Goal: Information Seeking & Learning: Learn about a topic

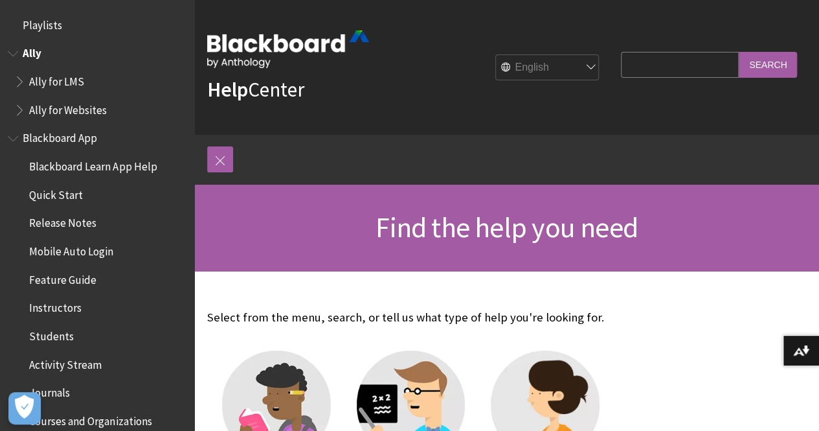
click at [23, 80] on span "Book outline for Anthology Ally Help" at bounding box center [21, 79] width 14 height 16
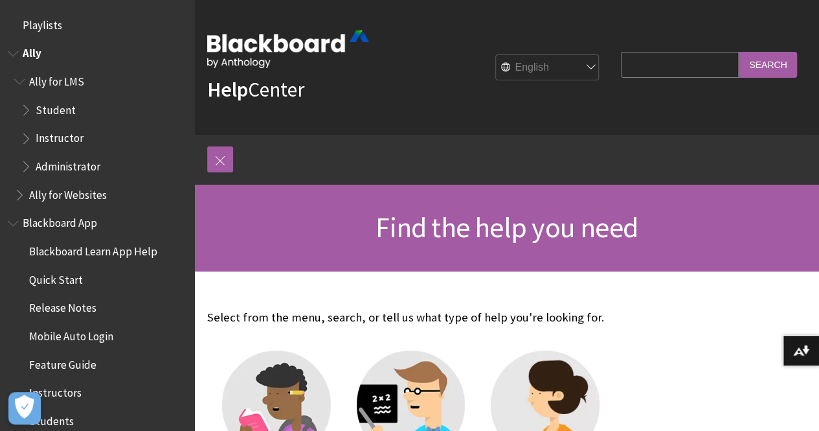
click at [27, 139] on span "Book outline for Anthology Ally Help" at bounding box center [28, 136] width 14 height 16
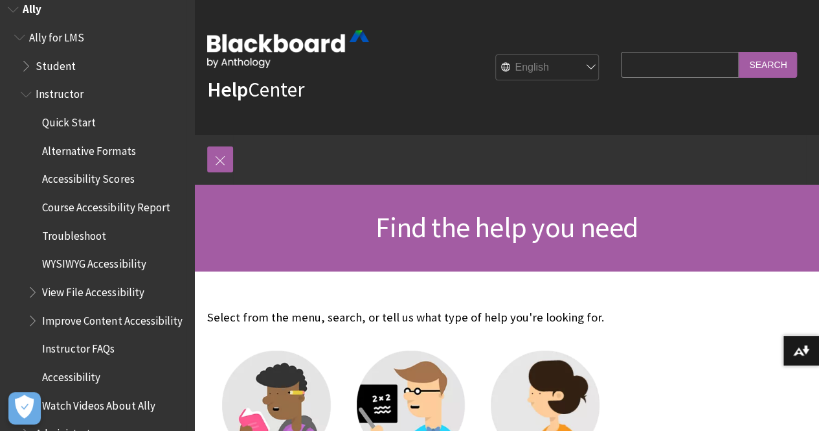
scroll to position [65, 0]
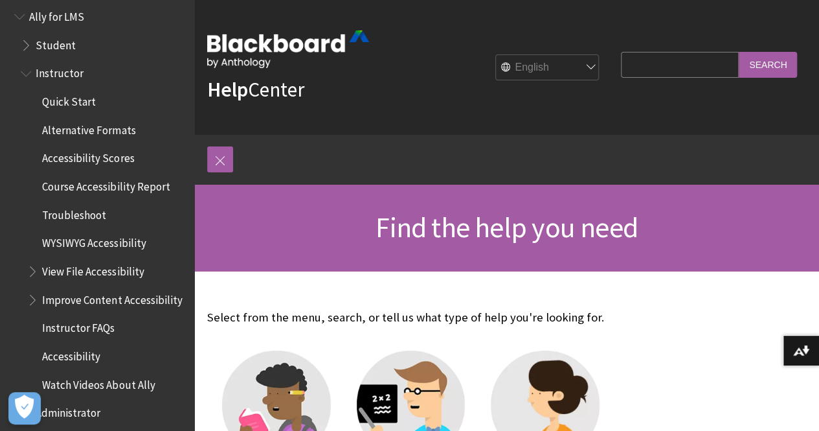
click at [100, 186] on span "Course Accessibility Report" at bounding box center [106, 183] width 128 height 17
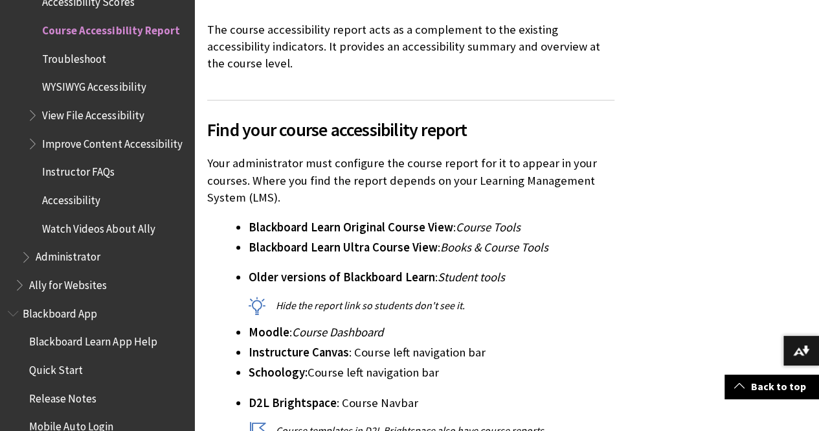
scroll to position [324, 0]
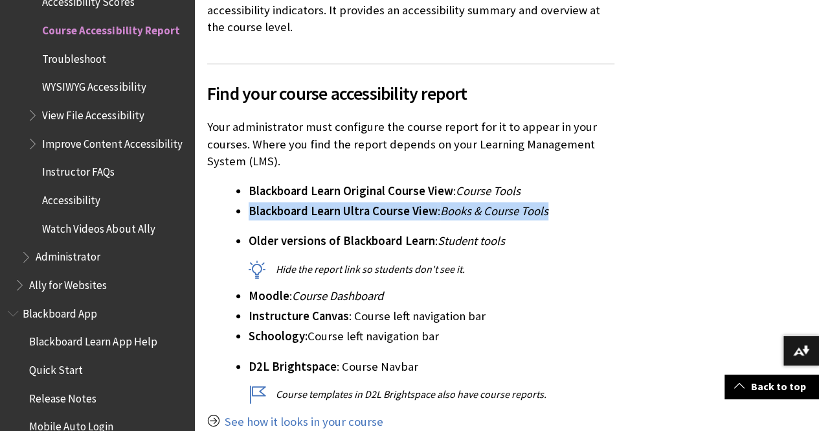
drag, startPoint x: 251, startPoint y: 194, endPoint x: 550, endPoint y: 200, distance: 299.9
click at [550, 202] on li "Blackboard Learn Ultra Course View : Books & Course Tools" at bounding box center [432, 211] width 366 height 18
copy li "Blackboard Learn Ultra Course View : Books & Course Tools"
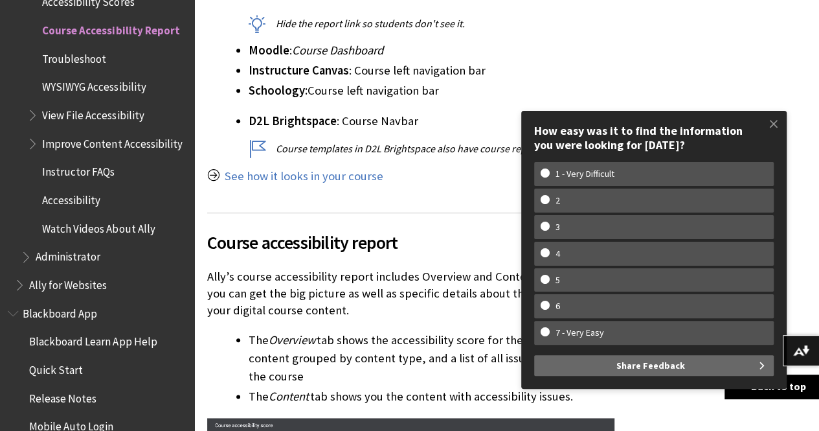
scroll to position [648, 0]
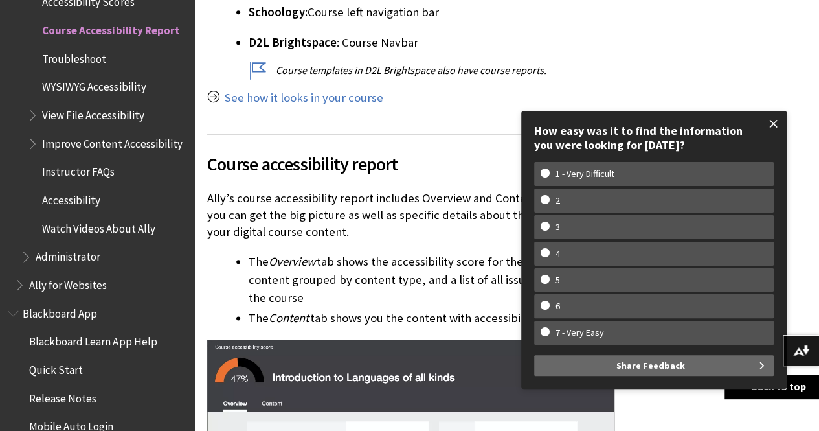
click at [776, 125] on span at bounding box center [773, 123] width 27 height 27
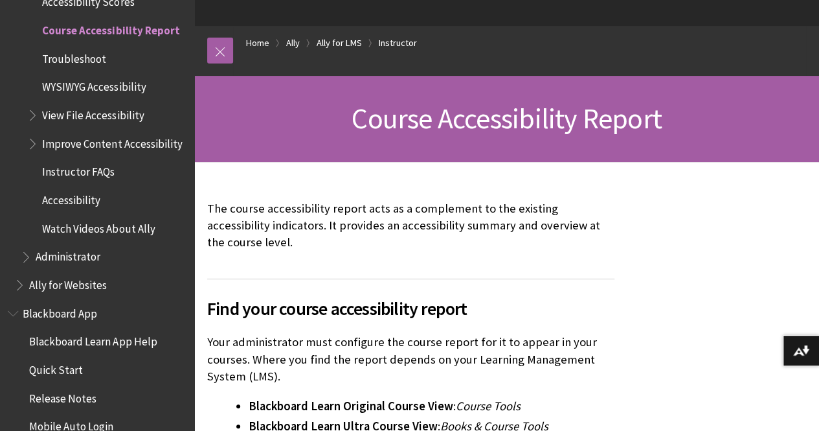
scroll to position [130, 0]
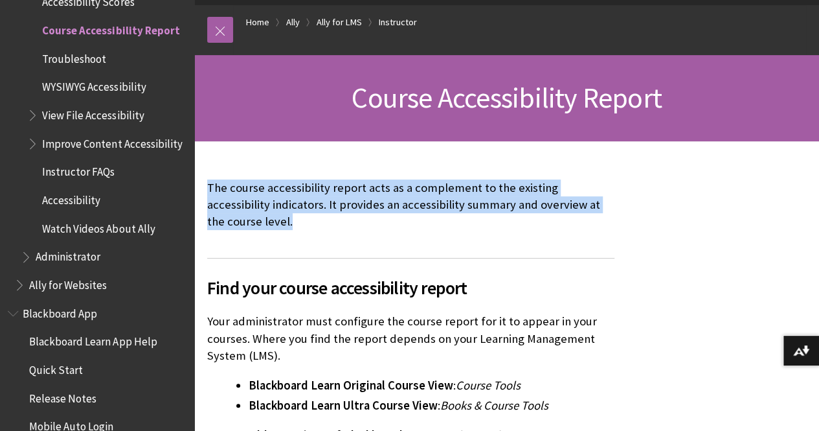
drag, startPoint x: 207, startPoint y: 181, endPoint x: 616, endPoint y: 217, distance: 410.9
copy p "The course accessibility report acts as a complement to the existing accessibil…"
